Goal: Information Seeking & Learning: Learn about a topic

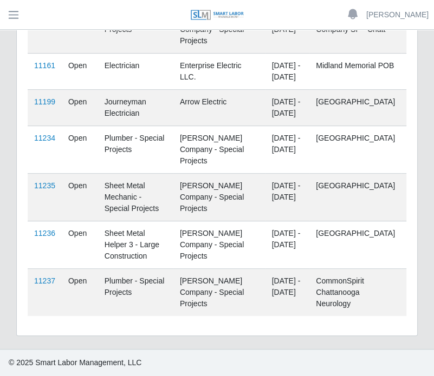
scroll to position [317, 0]
click at [44, 285] on link "11237" at bounding box center [44, 281] width 21 height 9
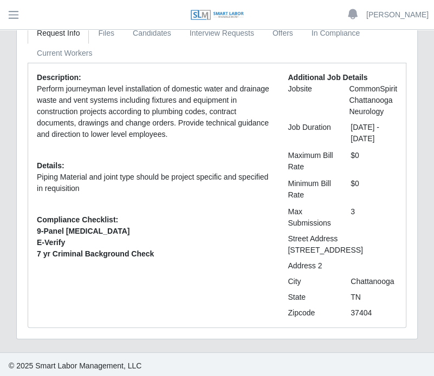
scroll to position [91, 0]
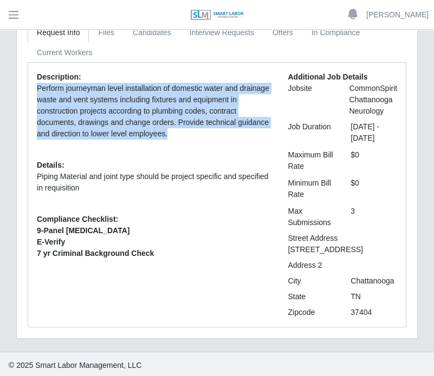
drag, startPoint x: 187, startPoint y: 132, endPoint x: 27, endPoint y: 85, distance: 166.4
click at [28, 85] on div "Description: Perform journeyman level installation of domestic water and draina…" at bounding box center [217, 194] width 379 height 265
copy p "Perform journeyman level installation of domestic water and drainage waste and …"
click at [131, 115] on p "Perform journeyman level installation of domestic water and drainage waste and …" at bounding box center [154, 111] width 234 height 57
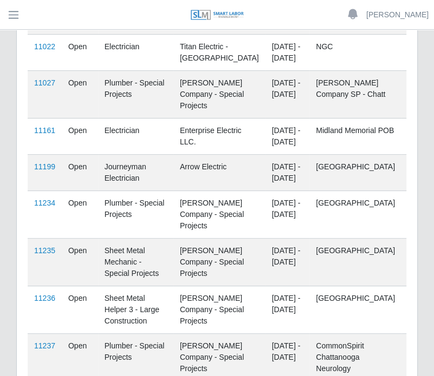
scroll to position [171, 0]
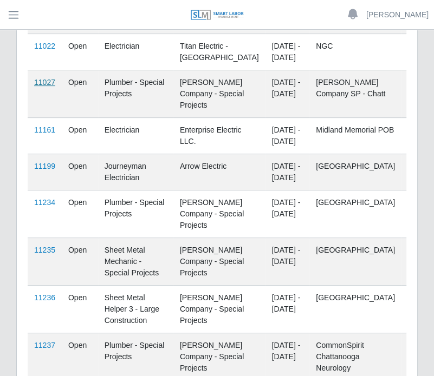
click at [43, 87] on link "11027" at bounding box center [44, 82] width 21 height 9
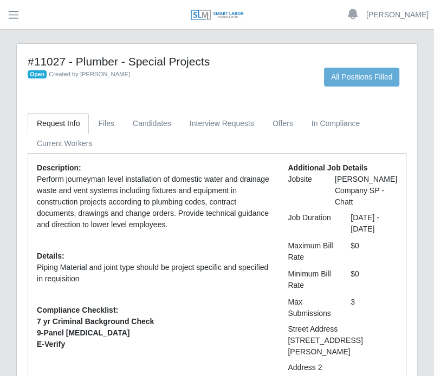
scroll to position [81, 0]
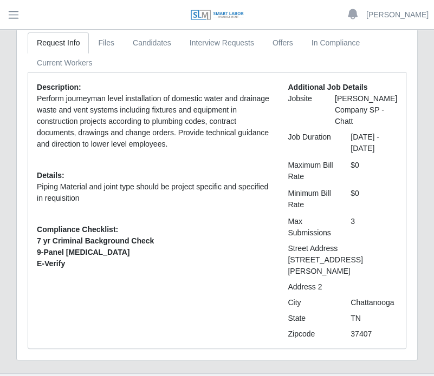
click at [171, 145] on p "Perform journeyman level installation of domestic water and drainage waste and …" at bounding box center [154, 121] width 234 height 57
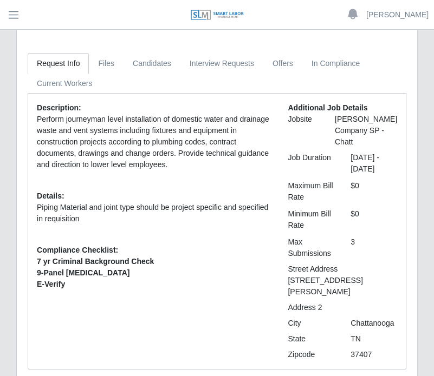
scroll to position [62, 0]
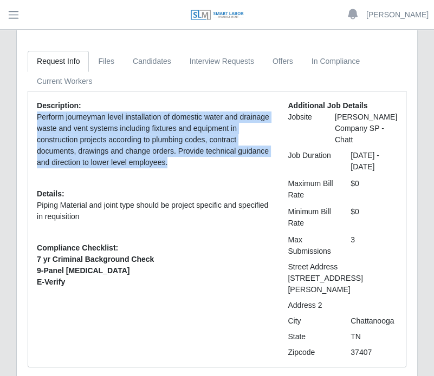
drag, startPoint x: 171, startPoint y: 165, endPoint x: 32, endPoint y: 118, distance: 146.4
click at [32, 118] on div "Description: Perform journeyman level installation of domestic water and draina…" at bounding box center [154, 229] width 251 height 258
copy p "Perform journeyman level installation of domestic water and drainage waste and …"
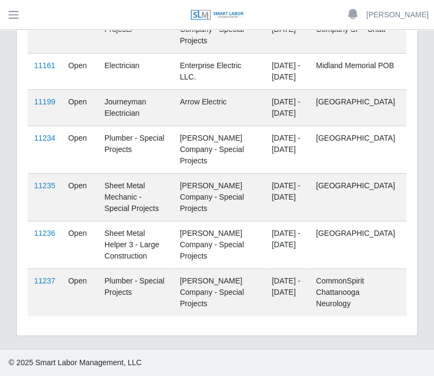
scroll to position [284, 0]
click at [36, 190] on link "11235" at bounding box center [44, 185] width 21 height 9
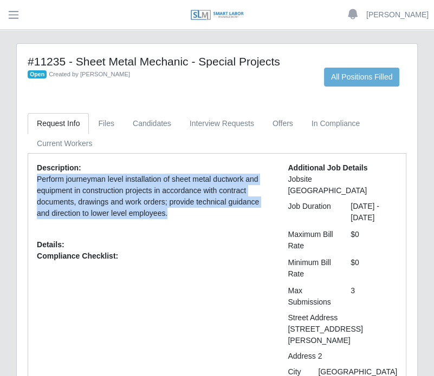
drag, startPoint x: 169, startPoint y: 215, endPoint x: 28, endPoint y: 181, distance: 145.3
click at [29, 181] on div "Description: Perform journeyman level installation of sheet metal ductwork and …" at bounding box center [154, 285] width 251 height 247
copy p "Perform journeyman level installation of sheet metal ductwork and equipment in …"
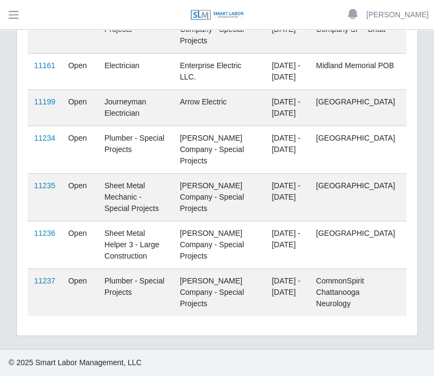
scroll to position [327, 0]
click at [46, 238] on link "11236" at bounding box center [44, 233] width 21 height 9
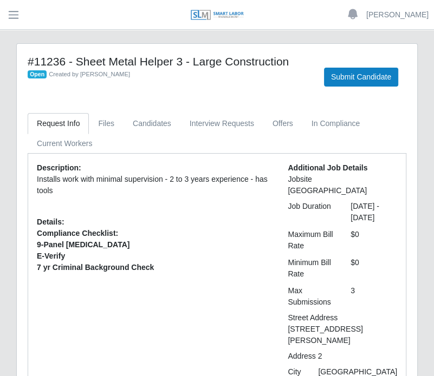
scroll to position [39, 0]
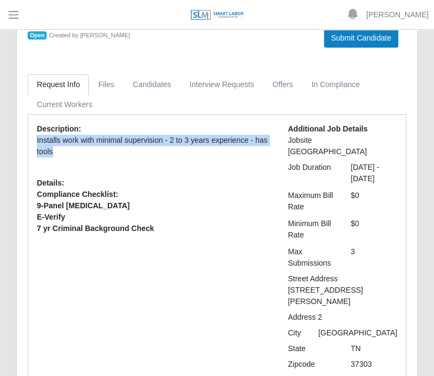
drag, startPoint x: 71, startPoint y: 150, endPoint x: 36, endPoint y: 140, distance: 36.0
click at [37, 140] on p "Installs work with minimal supervision - 2 to 3 years experience - has tools" at bounding box center [154, 146] width 234 height 23
copy p "Installs work with minimal supervision - 2 to 3 years experience - has tools"
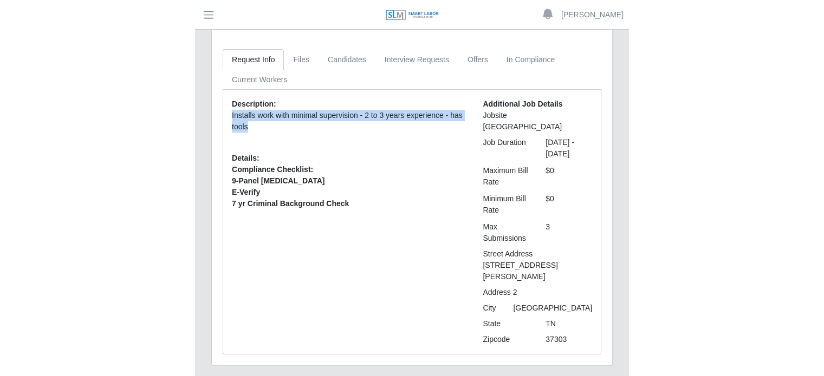
scroll to position [0, 0]
